Goal: Check status: Check status

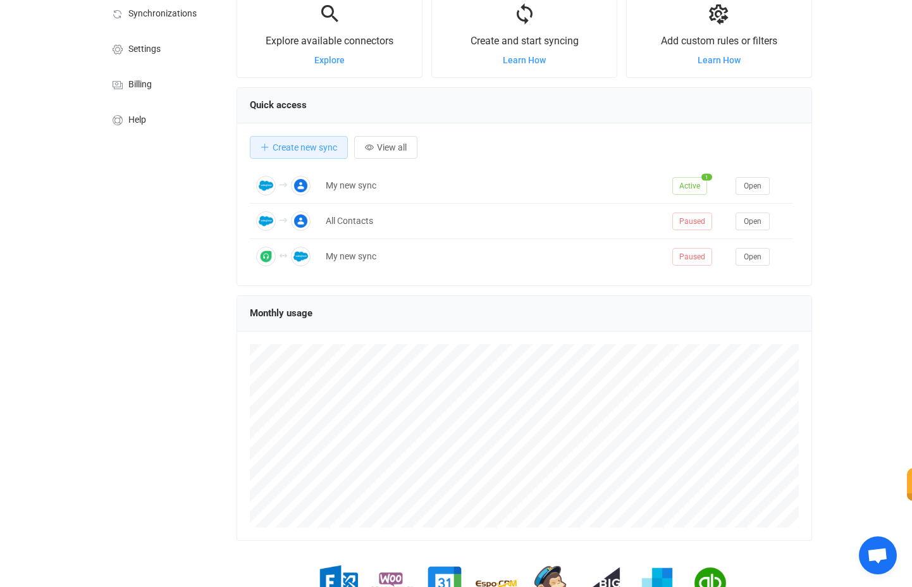
scroll to position [35, 0]
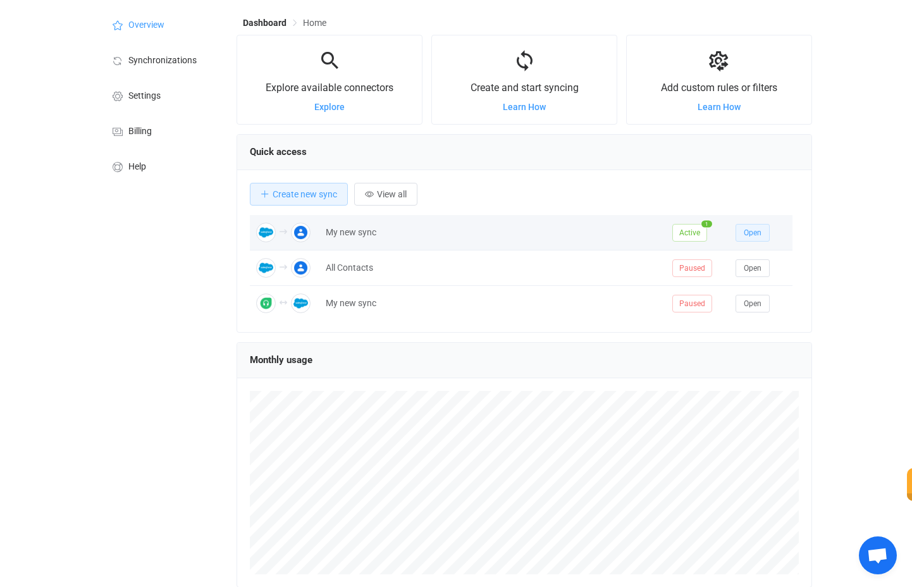
click at [754, 233] on span "Open" at bounding box center [753, 232] width 18 height 9
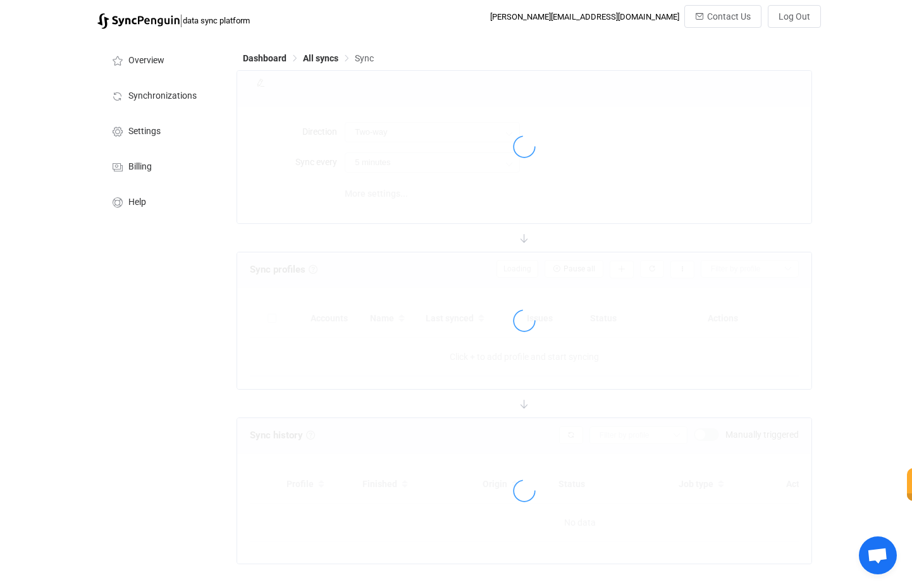
type input "Salesforce → Google"
type input "10 minutes"
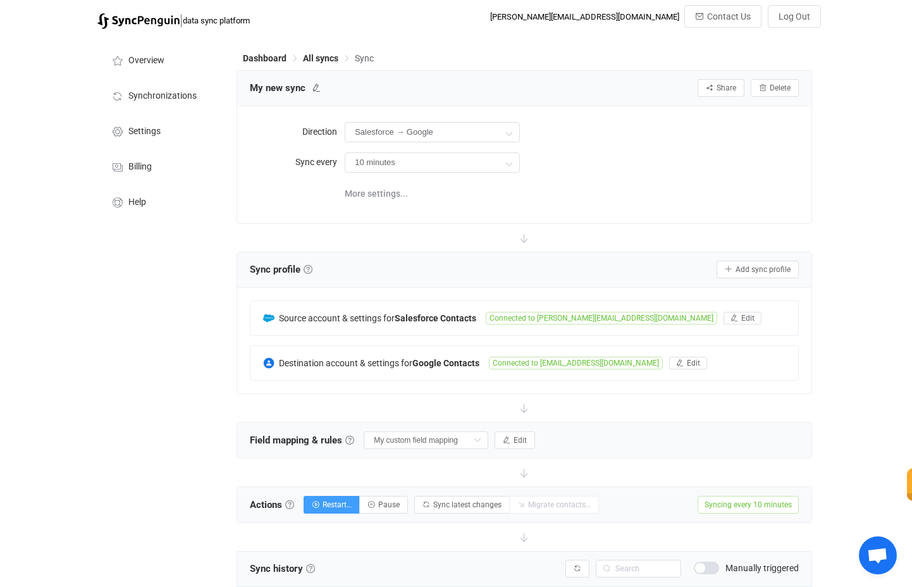
click at [847, 312] on div "| data sync platform [PERSON_NAME][EMAIL_ADDRESS][DOMAIN_NAME] Contact Us Log O…" at bounding box center [456, 528] width 912 height 1047
click at [875, 301] on div "| data sync platform [PERSON_NAME][EMAIL_ADDRESS][DOMAIN_NAME] Contact Us Log O…" at bounding box center [456, 528] width 912 height 1047
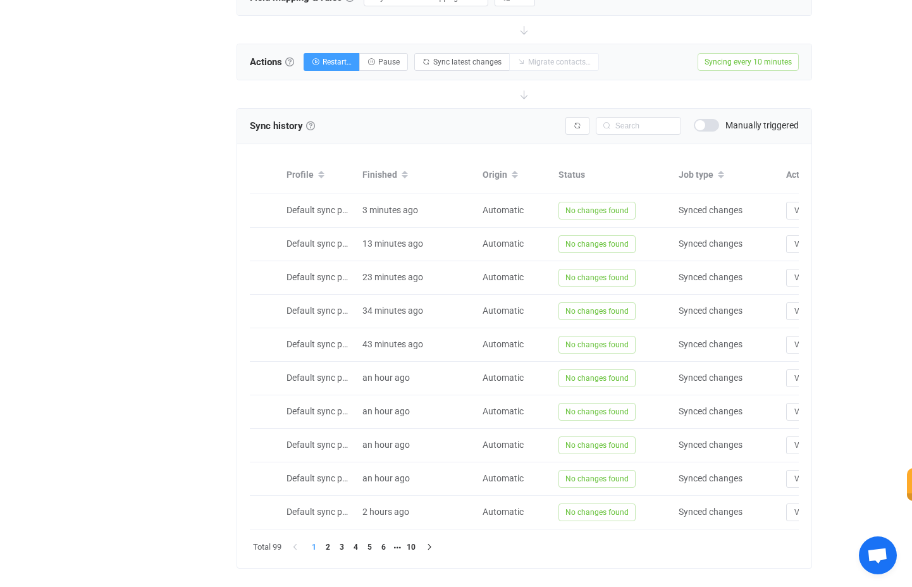
scroll to position [474, 0]
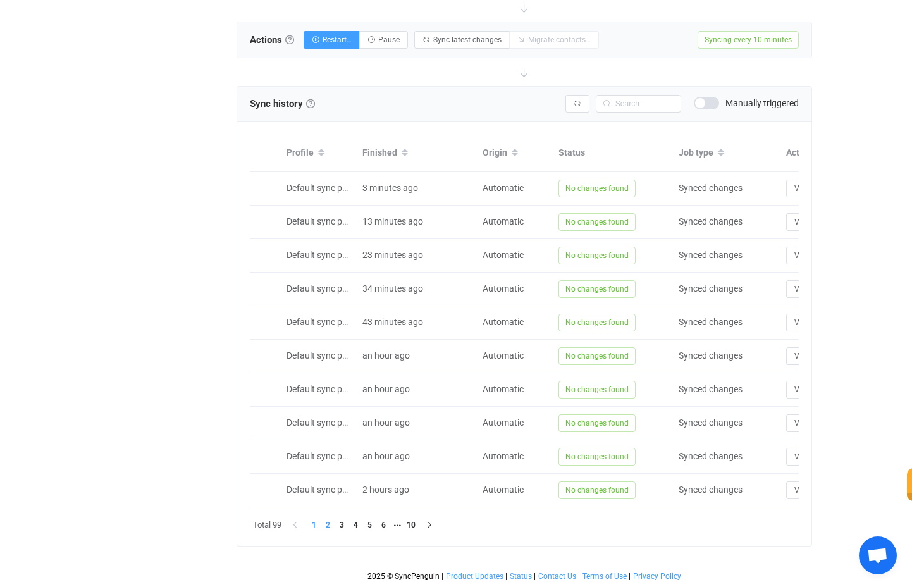
click at [329, 525] on li "2" at bounding box center [328, 525] width 14 height 14
click at [344, 525] on li "3" at bounding box center [342, 525] width 14 height 14
click at [357, 526] on li "4" at bounding box center [355, 525] width 14 height 14
click at [374, 523] on li "5" at bounding box center [369, 525] width 14 height 14
click at [386, 526] on li "6" at bounding box center [383, 525] width 14 height 14
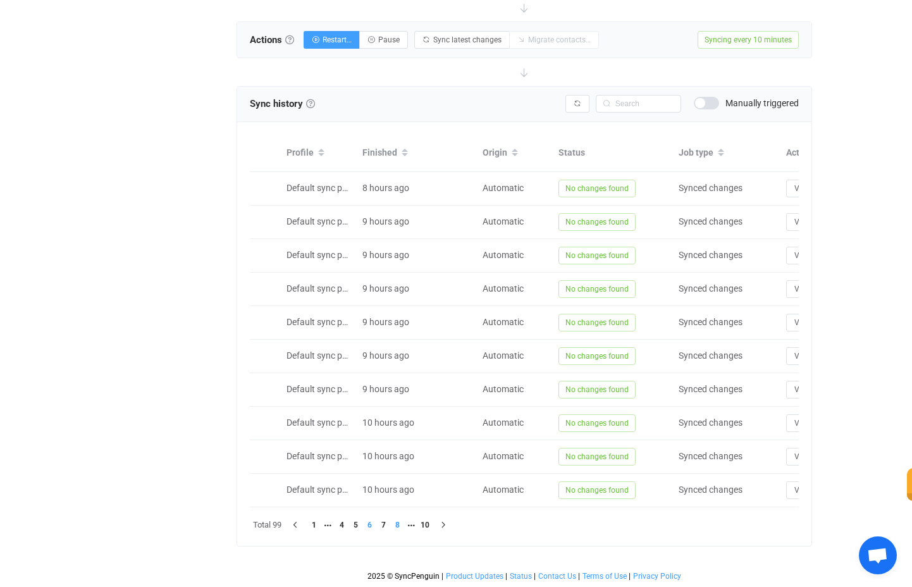
click at [400, 526] on li "8" at bounding box center [397, 525] width 14 height 14
click at [401, 522] on li "9" at bounding box center [397, 525] width 14 height 14
click at [414, 522] on li "10" at bounding box center [411, 525] width 14 height 14
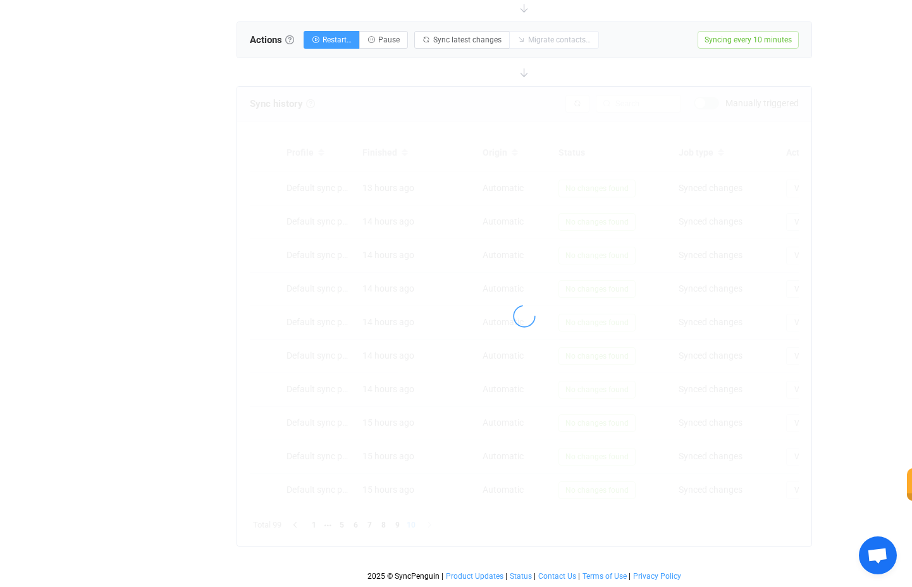
scroll to position [440, 0]
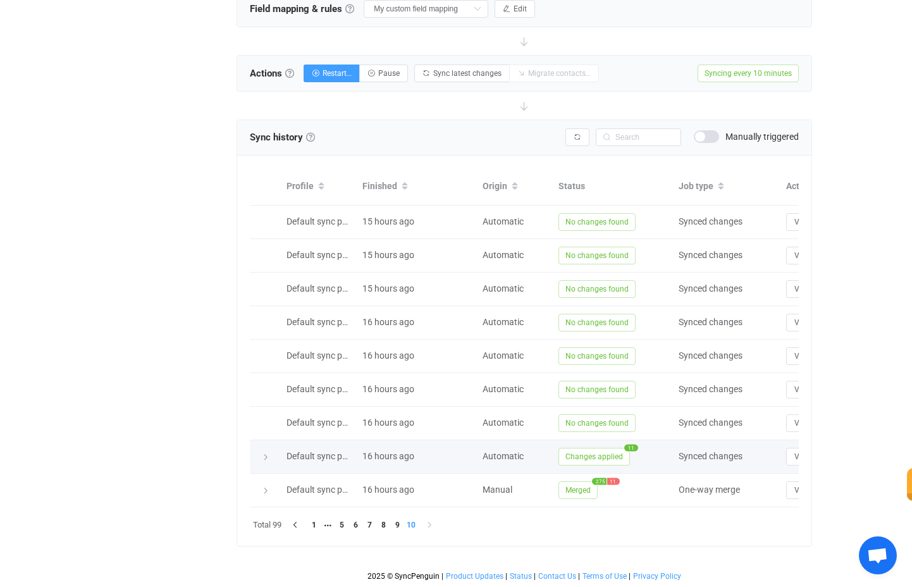
click at [600, 448] on span "Changes applied" at bounding box center [593, 457] width 71 height 18
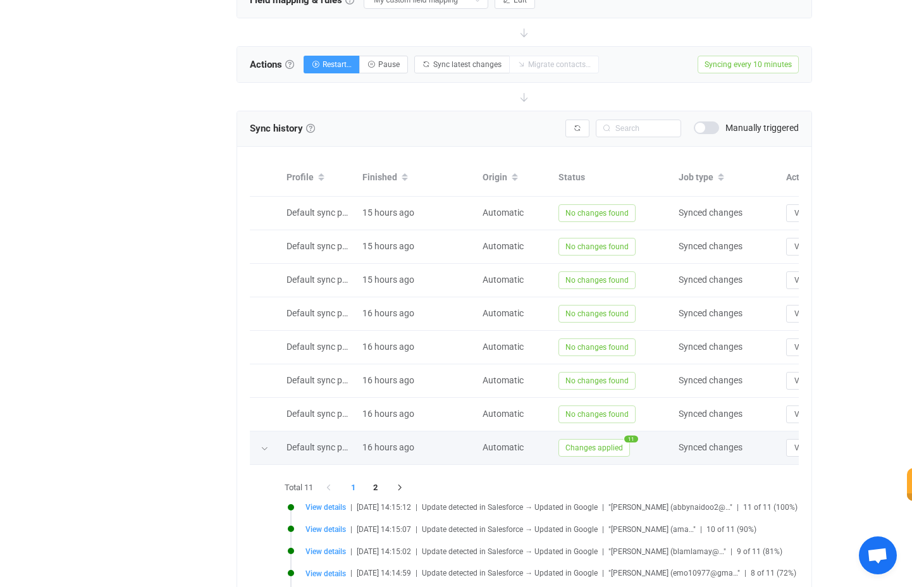
click at [600, 444] on span "Changes applied" at bounding box center [593, 448] width 71 height 18
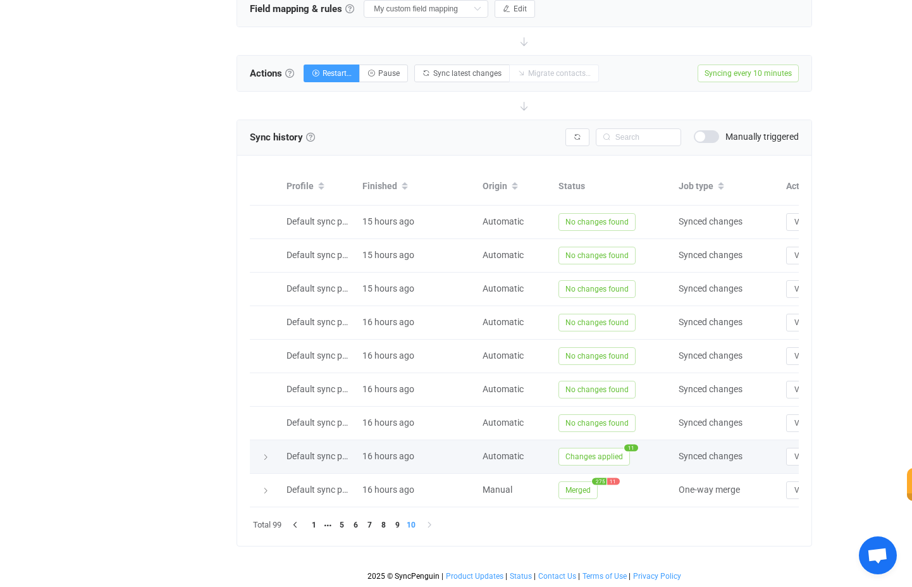
click at [600, 448] on span "Changes applied" at bounding box center [593, 457] width 71 height 18
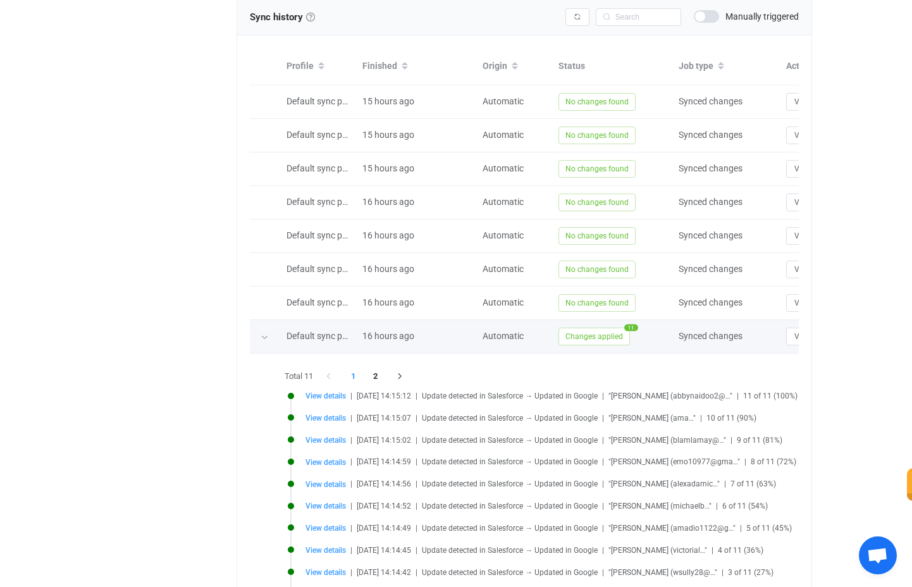
scroll to position [558, 0]
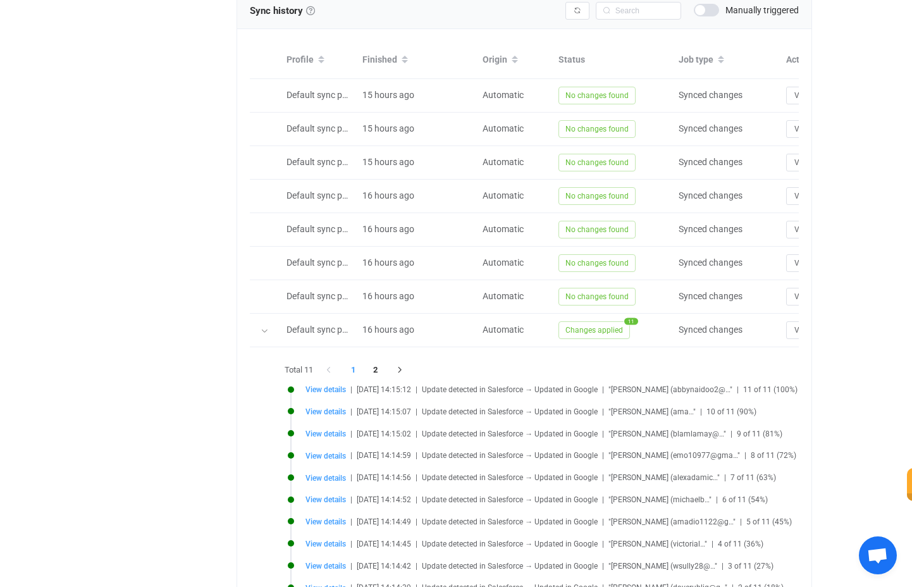
click at [589, 392] on div "View details | 2025-09-26 14:15:12 | Update detected in Salesforce → Updated in…" at bounding box center [596, 389] width 583 height 9
click at [589, 387] on span "Update detected in Salesforce → Updated in Google" at bounding box center [510, 389] width 176 height 9
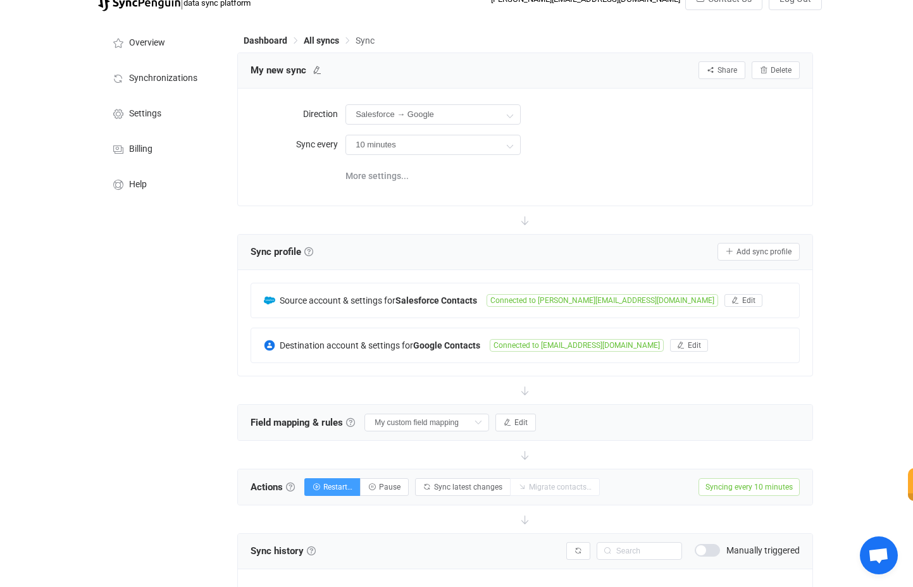
scroll to position [0, 0]
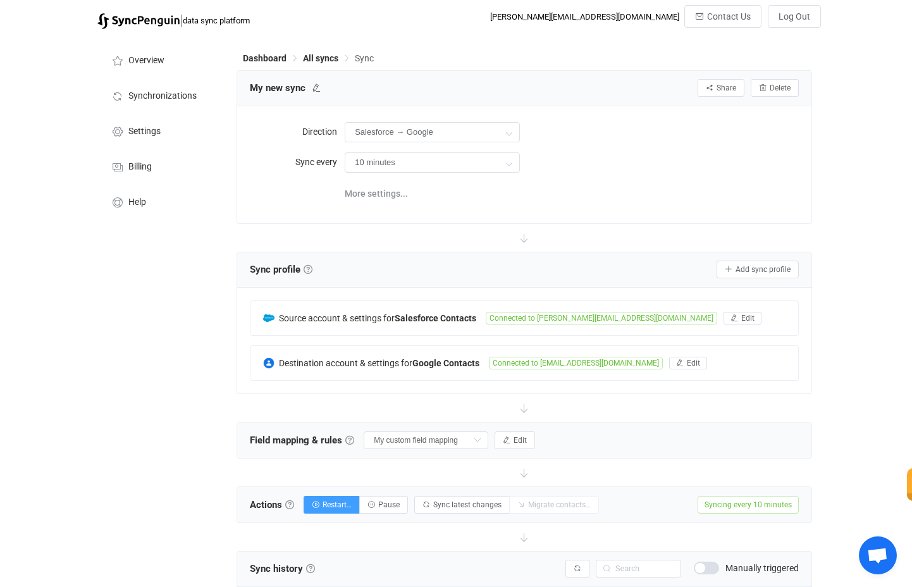
click at [790, 134] on div "Salesforce → Google Two-way Google Salesforce Salesforce Google" at bounding box center [572, 132] width 454 height 26
click at [868, 32] on div "| data sync platform dan@cognitivechange.org Contact Us Log Out" at bounding box center [456, 20] width 913 height 30
